Goal: Task Accomplishment & Management: Use online tool/utility

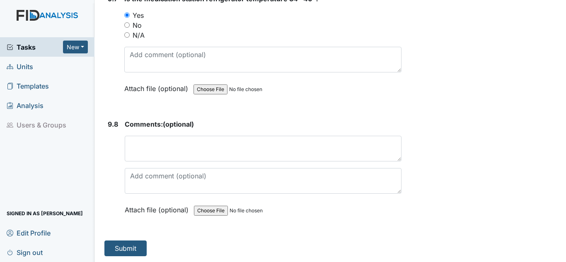
scroll to position [9712, 0]
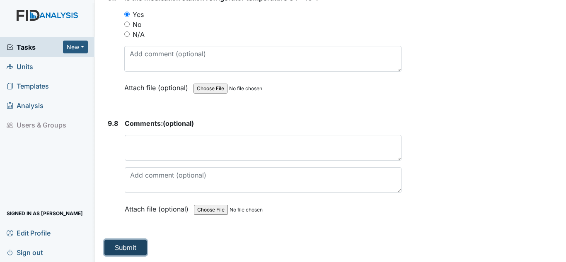
click at [133, 247] on button "Submit" at bounding box center [125, 248] width 42 height 16
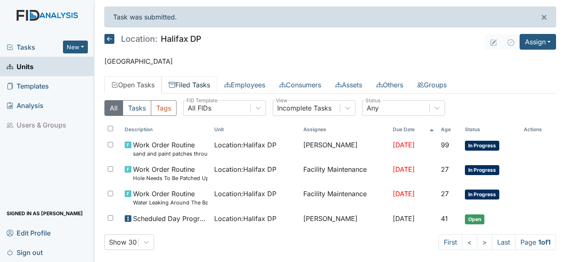
click at [215, 87] on link "Filed Tasks" at bounding box center [190, 84] width 56 height 17
